Goal: Task Accomplishment & Management: Use online tool/utility

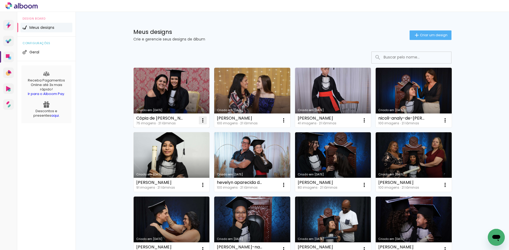
click at [203, 122] on iron-icon at bounding box center [202, 120] width 6 height 6
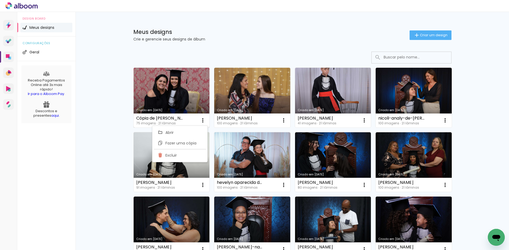
click at [184, 100] on link "Criado em [DATE]" at bounding box center [172, 98] width 76 height 60
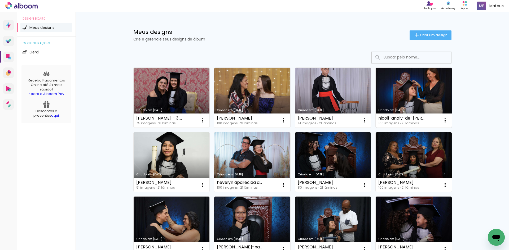
click at [420, 102] on link "Criado em [DATE]" at bounding box center [413, 98] width 76 height 60
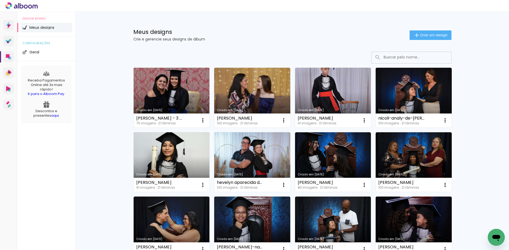
click at [187, 99] on link "Criado em [DATE]" at bounding box center [172, 98] width 76 height 60
click at [199, 122] on iron-icon at bounding box center [202, 120] width 6 height 6
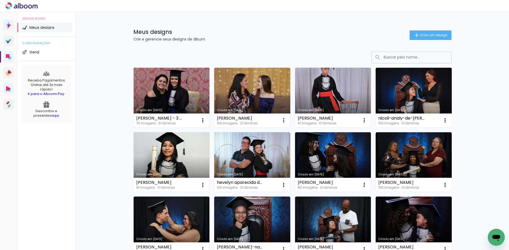
click at [180, 101] on link "Criado em [DATE]" at bounding box center [172, 98] width 76 height 60
